Goal: Task Accomplishment & Management: Manage account settings

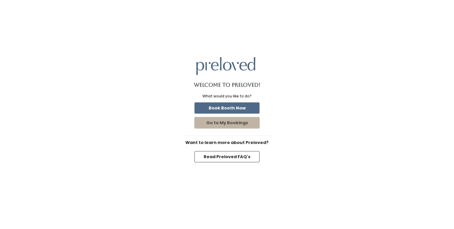
click at [239, 122] on button "Go to My Bookings" at bounding box center [227, 122] width 65 height 11
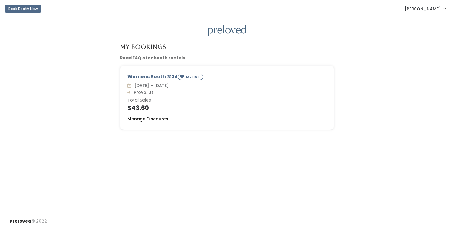
click at [147, 119] on u "Manage Discounts" at bounding box center [147, 119] width 41 height 6
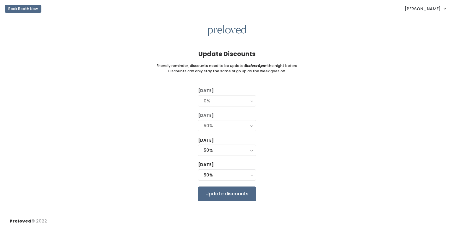
click at [221, 127] on div "50%" at bounding box center [227, 126] width 47 height 7
click at [247, 152] on div "50%" at bounding box center [227, 150] width 47 height 7
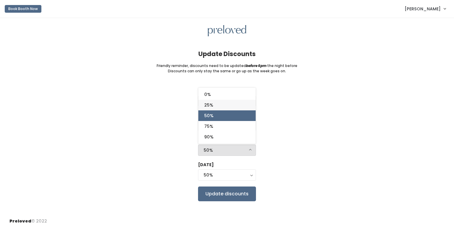
click at [222, 104] on link "25%" at bounding box center [226, 105] width 57 height 11
select select "50%"
